Goal: Information Seeking & Learning: Learn about a topic

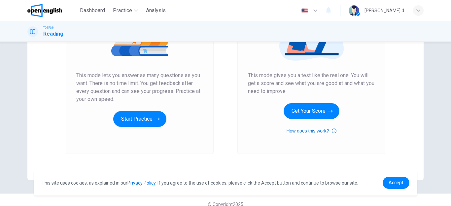
scroll to position [113, 0]
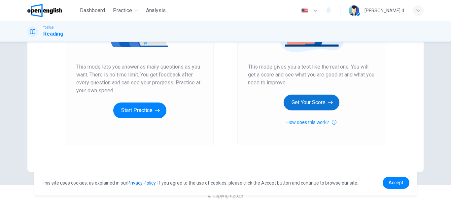
click at [317, 107] on button "Get Your Score" at bounding box center [311, 103] width 56 height 16
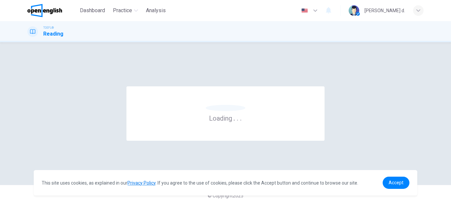
scroll to position [0, 0]
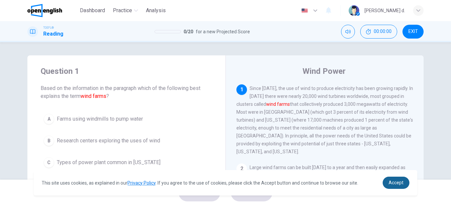
click at [400, 185] on span "Accept" at bounding box center [395, 182] width 15 height 5
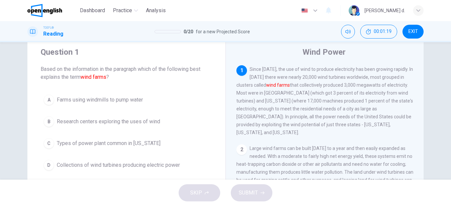
scroll to position [38, 0]
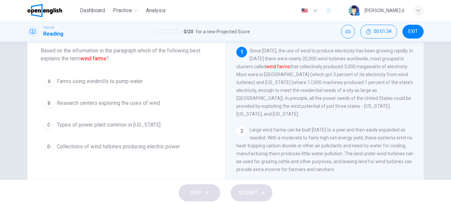
click at [163, 148] on span "Collections of wind turbines producing electric power" at bounding box center [118, 147] width 123 height 8
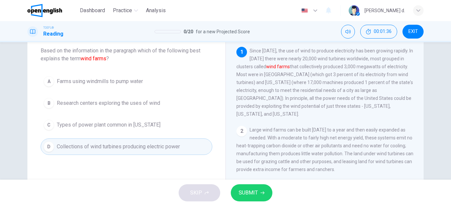
click at [249, 193] on span "SUBMIT" at bounding box center [248, 192] width 19 height 9
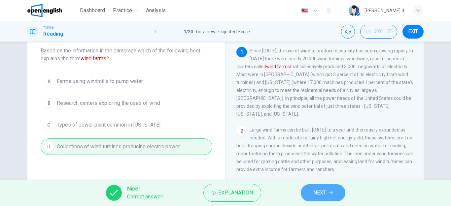
click at [319, 193] on span "NEXT" at bounding box center [319, 192] width 13 height 9
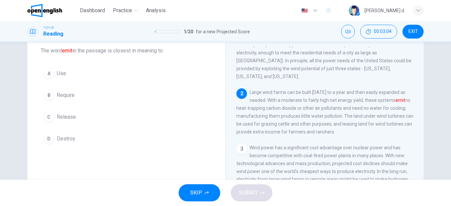
click at [71, 116] on span "Release" at bounding box center [66, 117] width 19 height 8
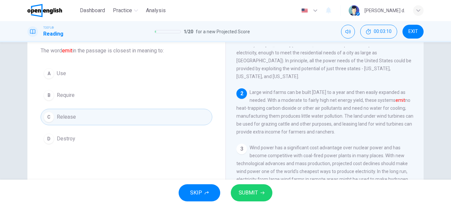
click at [251, 192] on span "SUBMIT" at bounding box center [248, 192] width 19 height 9
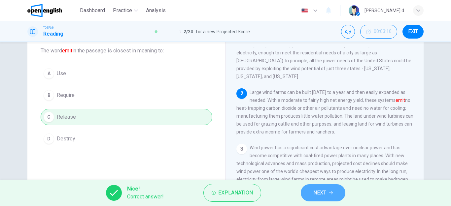
click at [320, 196] on span "NEXT" at bounding box center [319, 192] width 13 height 9
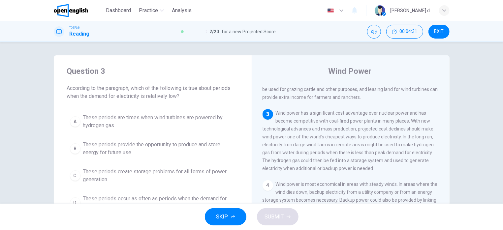
scroll to position [40, 0]
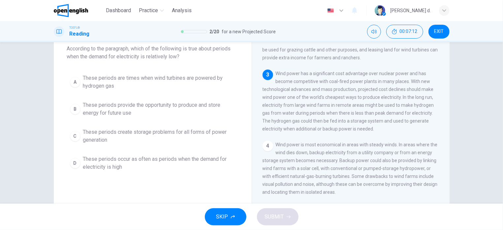
click at [108, 110] on span "These periods provide the opportunity to produce and store energy for future use" at bounding box center [159, 109] width 152 height 16
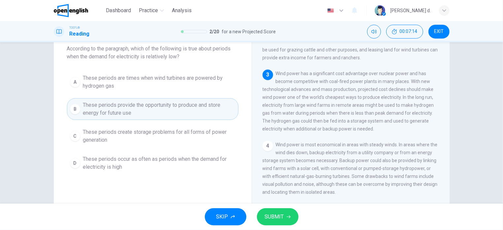
click at [273, 206] on span "SUBMIT" at bounding box center [274, 216] width 19 height 9
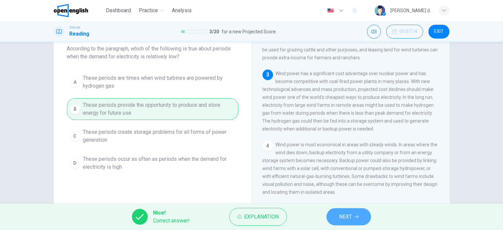
click at [354, 206] on button "NEXT" at bounding box center [349, 216] width 45 height 17
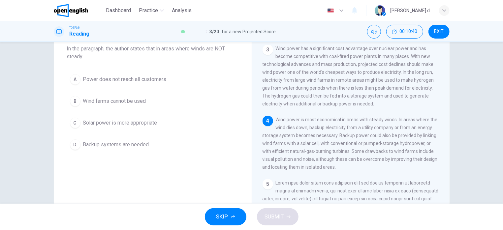
click at [105, 104] on span "Wind farms cannot be used" at bounding box center [114, 101] width 63 height 8
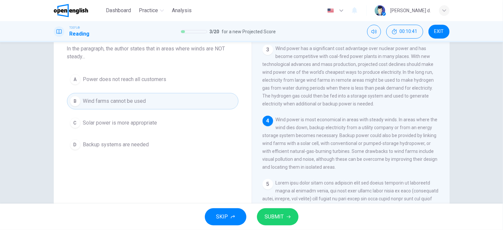
click at [271, 206] on span "SUBMIT" at bounding box center [274, 216] width 19 height 9
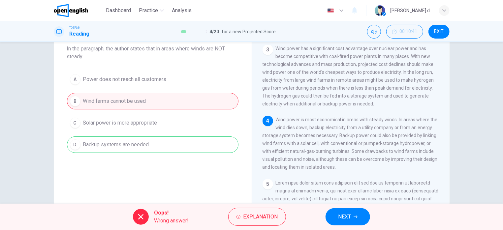
click at [350, 206] on span "NEXT" at bounding box center [344, 216] width 13 height 9
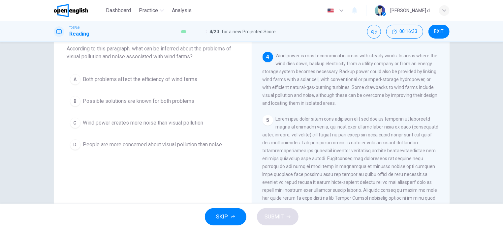
scroll to position [0, 0]
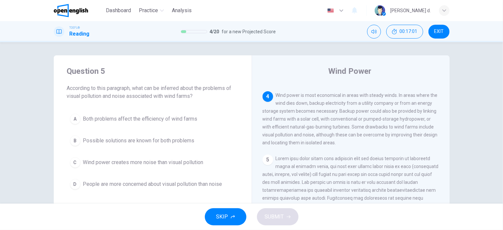
click at [176, 142] on span "Possible solutions are known for both problems" at bounding box center [139, 141] width 112 height 8
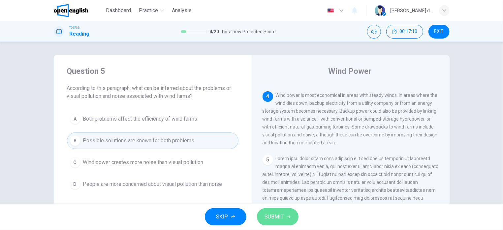
click at [274, 206] on span "SUBMIT" at bounding box center [274, 216] width 19 height 9
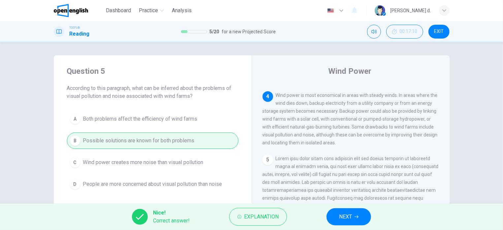
click at [352, 206] on span "NEXT" at bounding box center [345, 216] width 13 height 9
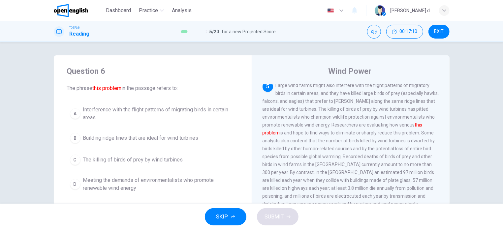
scroll to position [272, 0]
click at [148, 160] on span "The killing of birds of prey by wind turbines" at bounding box center [133, 160] width 100 height 8
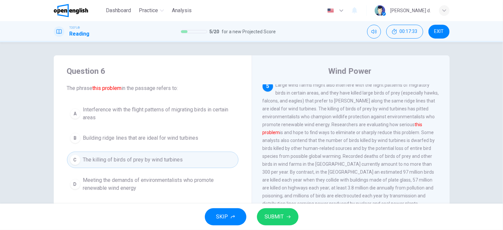
click at [275, 206] on span "SUBMIT" at bounding box center [274, 216] width 19 height 9
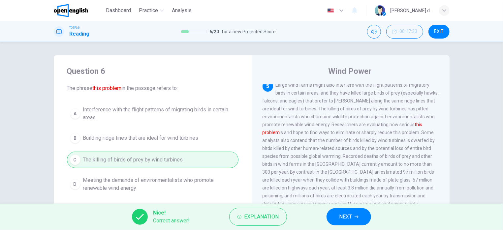
click at [362, 206] on button "NEXT" at bounding box center [349, 216] width 45 height 17
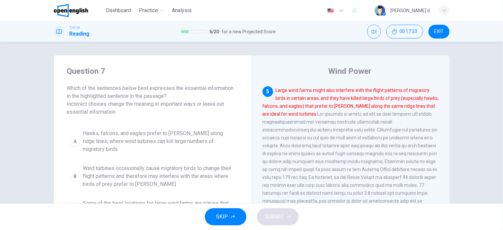
scroll to position [267, 0]
click at [395, 155] on span "Large wind farms might also interfere with the flight patterns of migratory bir…" at bounding box center [351, 154] width 176 height 132
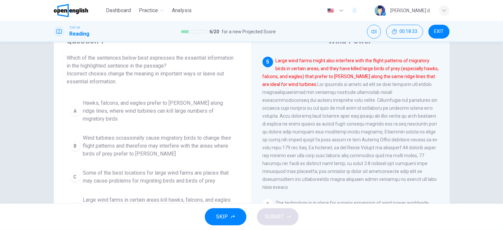
scroll to position [40, 0]
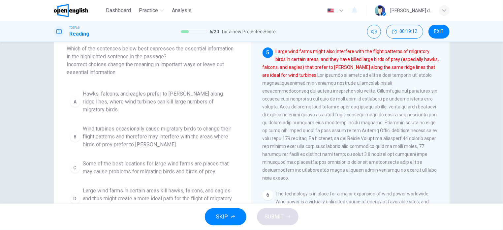
click at [203, 101] on span "Hawks, falcons, and eagles prefer to [PERSON_NAME] along ridge lines, where win…" at bounding box center [159, 102] width 152 height 24
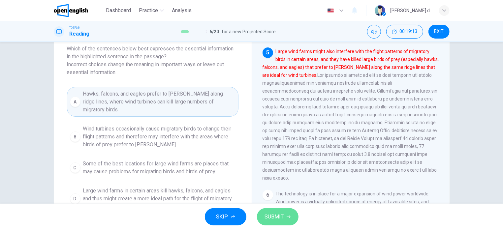
click at [281, 206] on span "SUBMIT" at bounding box center [274, 216] width 19 height 9
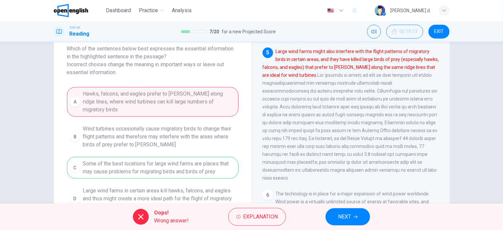
click at [350, 206] on span "NEXT" at bounding box center [344, 216] width 13 height 9
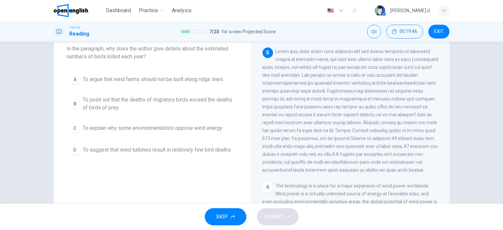
click at [97, 153] on span "To suggest that wind turbines result in relatively few bird deaths" at bounding box center [157, 150] width 148 height 8
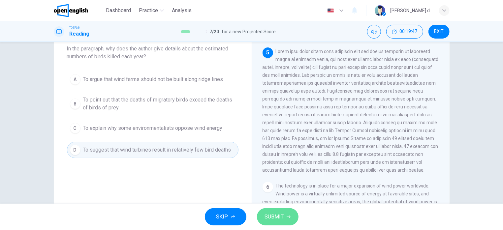
click at [263, 206] on button "SUBMIT" at bounding box center [278, 216] width 42 height 17
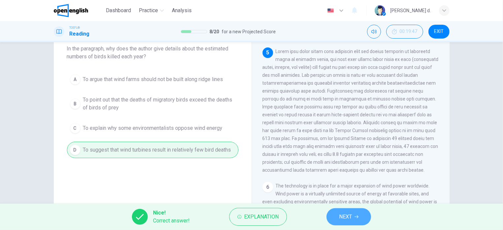
click at [356, 206] on icon "button" at bounding box center [357, 217] width 4 height 3
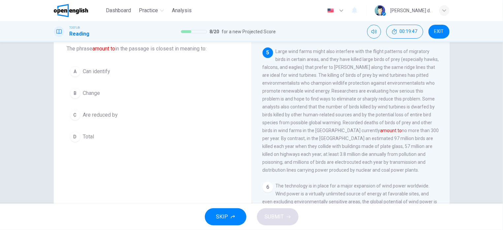
scroll to position [0, 0]
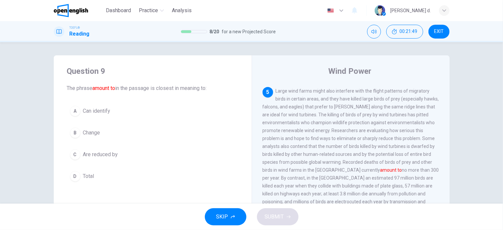
click at [91, 180] on span "Total" at bounding box center [88, 177] width 11 height 8
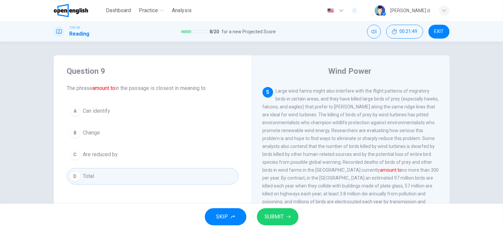
click at [274, 206] on span "SUBMIT" at bounding box center [274, 216] width 19 height 9
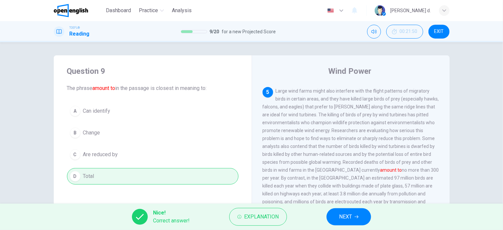
click at [363, 206] on button "NEXT" at bounding box center [349, 216] width 45 height 17
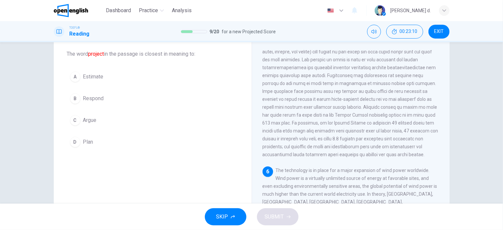
scroll to position [15, 0]
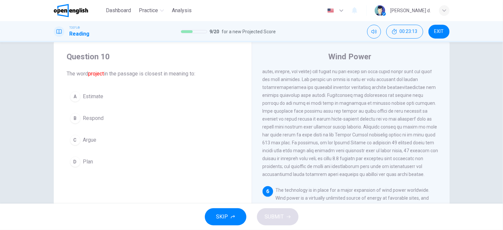
click at [98, 95] on span "Estimate" at bounding box center [93, 97] width 20 height 8
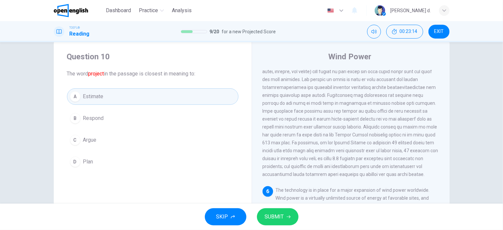
click at [278, 206] on span "SUBMIT" at bounding box center [274, 216] width 19 height 9
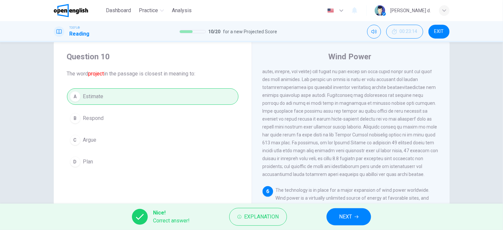
scroll to position [54, 0]
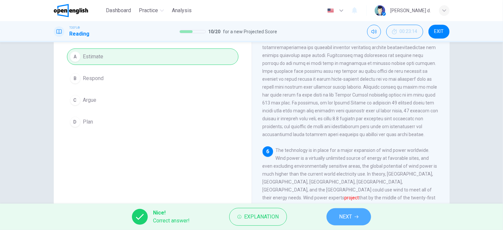
click at [362, 206] on button "NEXT" at bounding box center [349, 216] width 45 height 17
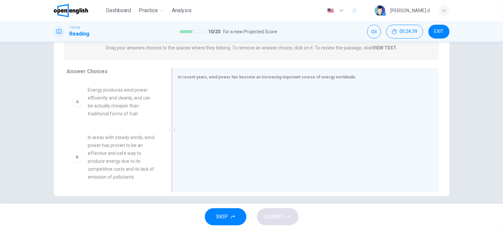
scroll to position [94, 0]
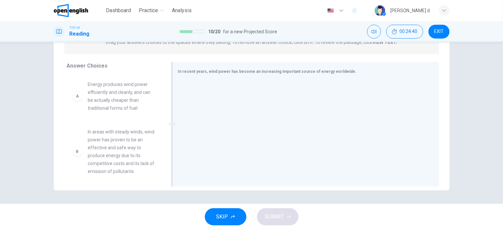
click at [188, 72] on span "In recent years, wind power has become an increasing important source of energy…" at bounding box center [267, 71] width 179 height 5
click at [187, 86] on div at bounding box center [303, 125] width 250 height 88
click at [284, 67] on div "In recent years, wind power has become an increasing important source of energy…" at bounding box center [306, 124] width 267 height 125
click at [97, 86] on span "Energy produces wind power efficiently and cleanly, and can be actually cheaper…" at bounding box center [122, 96] width 69 height 32
click at [107, 151] on span "In areas with steady winds, wind power has proven to be an effective and safe w…" at bounding box center [122, 152] width 69 height 48
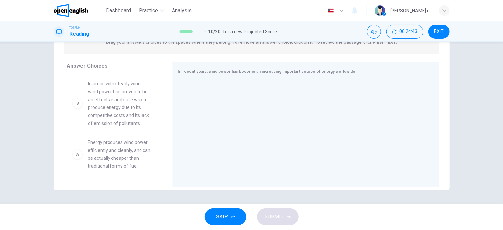
drag, startPoint x: 107, startPoint y: 151, endPoint x: 109, endPoint y: 101, distance: 50.2
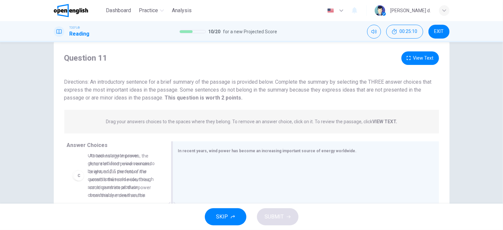
scroll to position [116, 0]
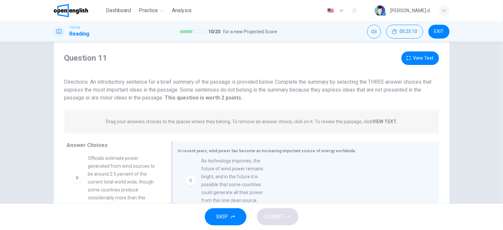
drag, startPoint x: 80, startPoint y: 171, endPoint x: 248, endPoint y: 179, distance: 168.4
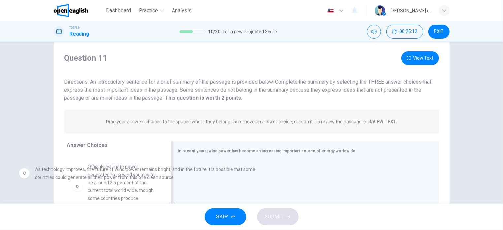
drag, startPoint x: 238, startPoint y: 177, endPoint x: 71, endPoint y: 175, distance: 166.9
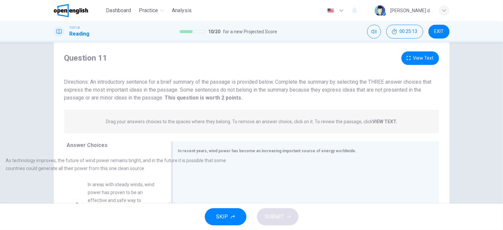
scroll to position [0, 0]
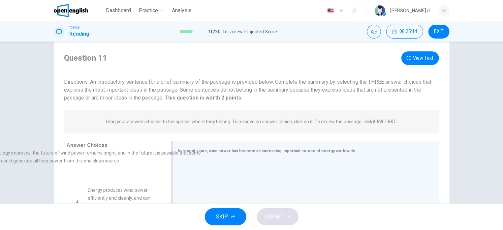
drag, startPoint x: 222, startPoint y: 176, endPoint x: 0, endPoint y: 158, distance: 222.4
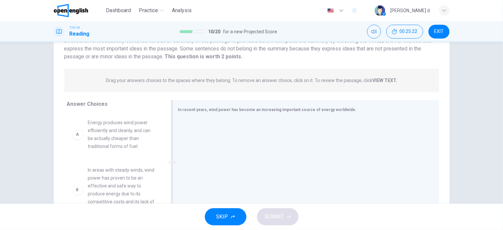
scroll to position [54, 0]
click at [100, 115] on div "A Energy produces wind power efficiently and cleanly, and can be actually cheap…" at bounding box center [114, 136] width 95 height 42
click at [105, 128] on span "Energy produces wind power efficiently and cleanly, and can be actually cheaper…" at bounding box center [122, 136] width 69 height 32
click at [108, 135] on span "Energy produces wind power efficiently and cleanly, and can be actually cheaper…" at bounding box center [122, 136] width 69 height 32
click at [123, 192] on span "In areas with steady winds, wind power has proven to be an effective and safe w…" at bounding box center [122, 192] width 69 height 48
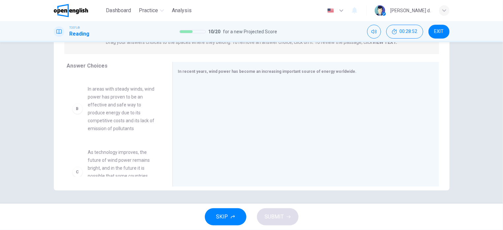
scroll to position [0, 0]
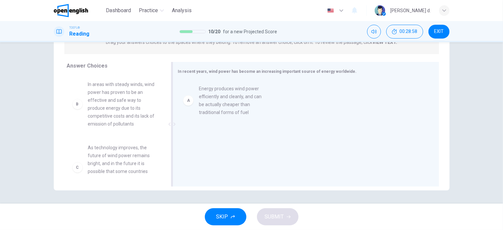
drag, startPoint x: 120, startPoint y: 104, endPoint x: 258, endPoint y: 108, distance: 138.6
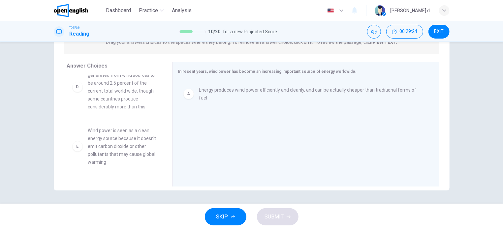
scroll to position [159, 0]
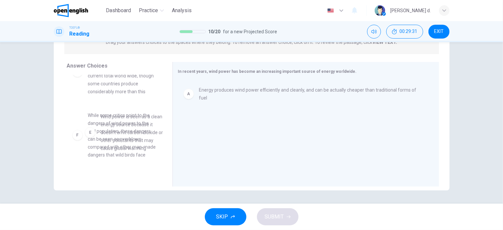
drag, startPoint x: 108, startPoint y: 137, endPoint x: 117, endPoint y: 136, distance: 9.6
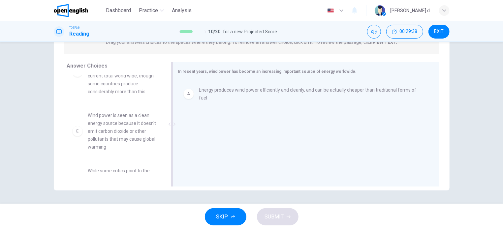
drag, startPoint x: 324, startPoint y: 72, endPoint x: 340, endPoint y: 73, distance: 16.5
click at [340, 73] on span "In recent years, wind power has become an increasing important source of energy…" at bounding box center [267, 71] width 179 height 5
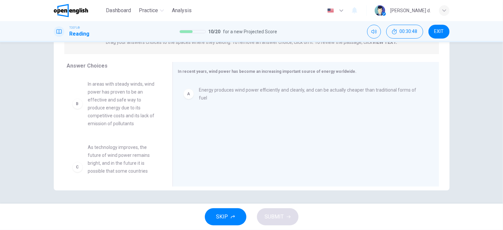
scroll to position [0, 0]
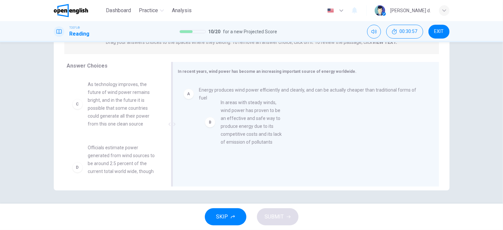
drag, startPoint x: 120, startPoint y: 107, endPoint x: 258, endPoint y: 126, distance: 138.8
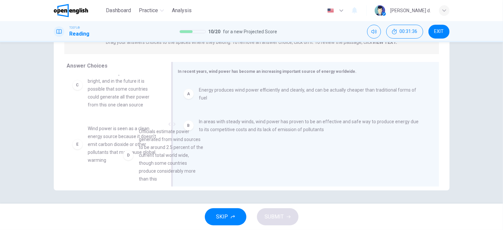
scroll to position [20, 0]
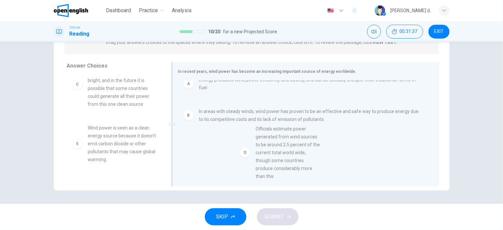
drag, startPoint x: 120, startPoint y: 150, endPoint x: 287, endPoint y: 146, distance: 166.6
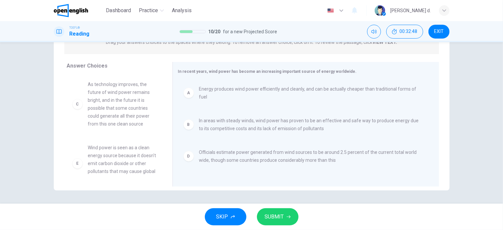
scroll to position [1, 0]
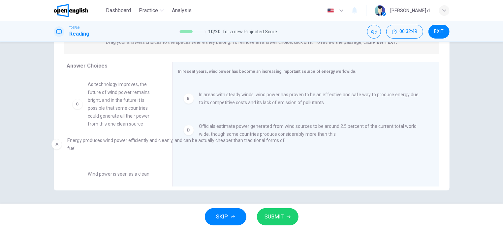
drag, startPoint x: 215, startPoint y: 90, endPoint x: 81, endPoint y: 143, distance: 143.3
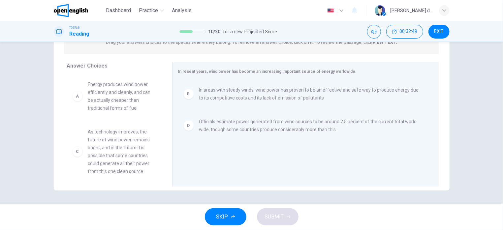
scroll to position [0, 0]
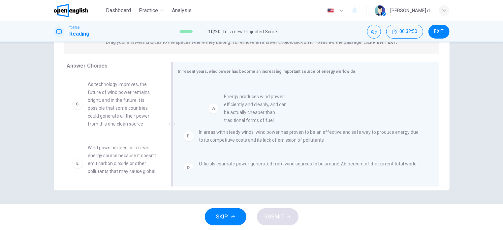
drag, startPoint x: 95, startPoint y: 113, endPoint x: 240, endPoint y: 116, distance: 145.8
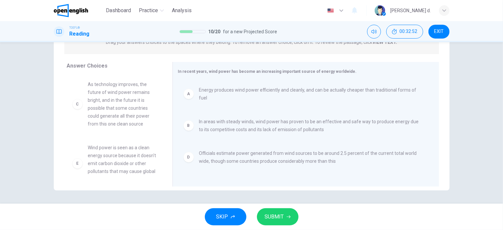
click at [275, 206] on span "SUBMIT" at bounding box center [274, 216] width 19 height 9
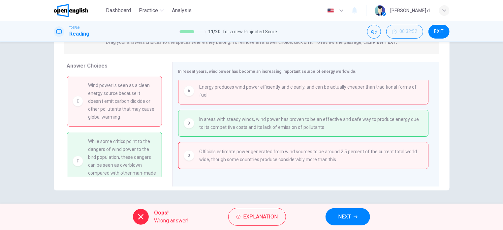
scroll to position [85, 0]
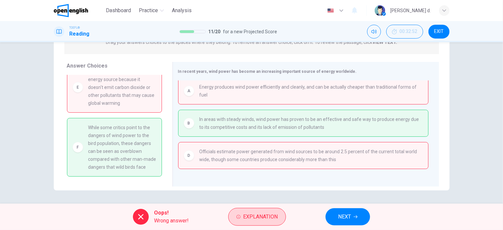
click at [267, 206] on button "Explanation" at bounding box center [257, 217] width 58 height 18
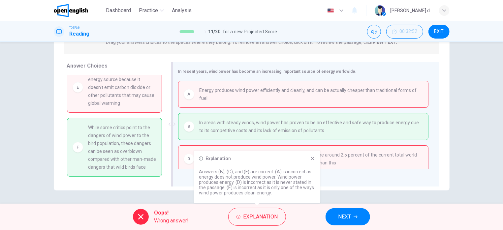
scroll to position [54, 0]
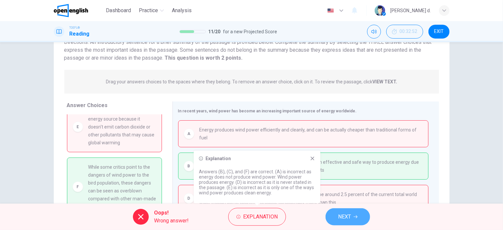
click at [345, 206] on span "NEXT" at bounding box center [344, 216] width 13 height 9
